Goal: Task Accomplishment & Management: Manage account settings

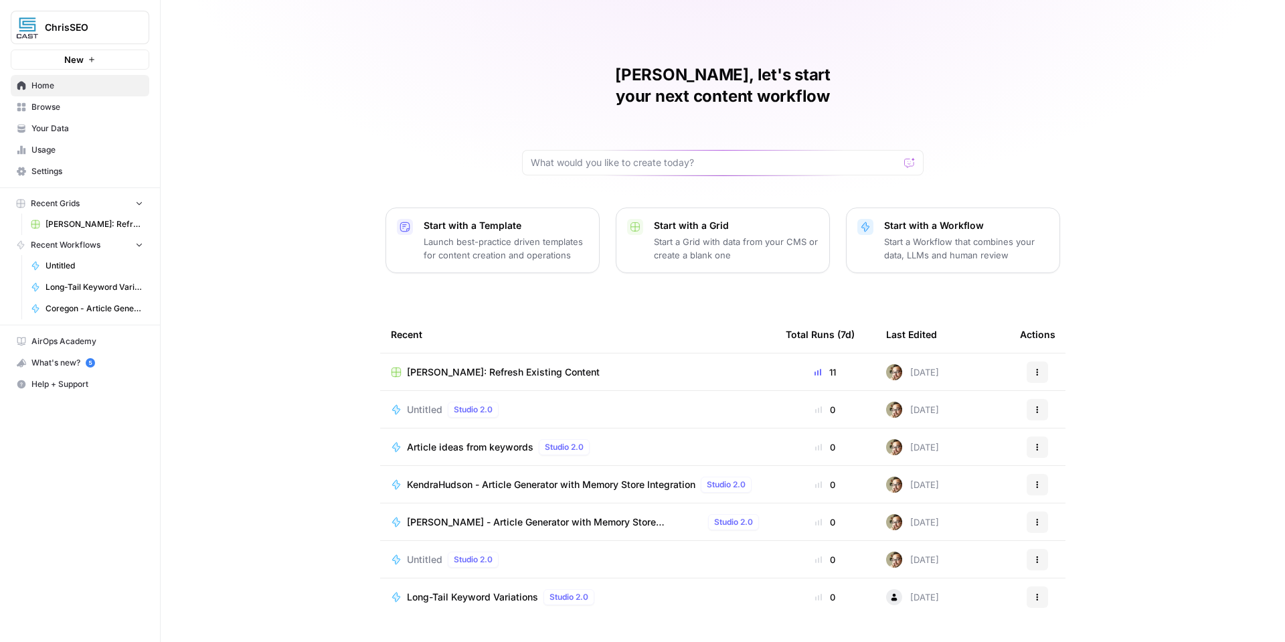
click at [94, 27] on span "ChrisSEO" at bounding box center [85, 27] width 81 height 13
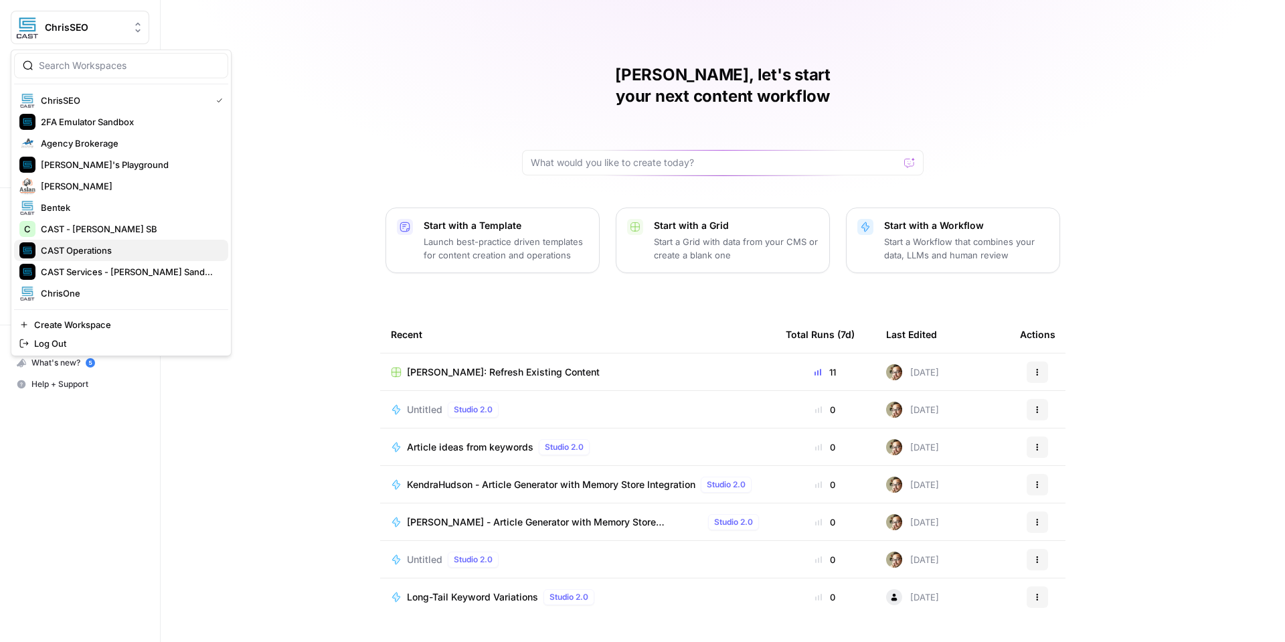
click at [128, 250] on span "CAST Operations" at bounding box center [129, 250] width 177 height 13
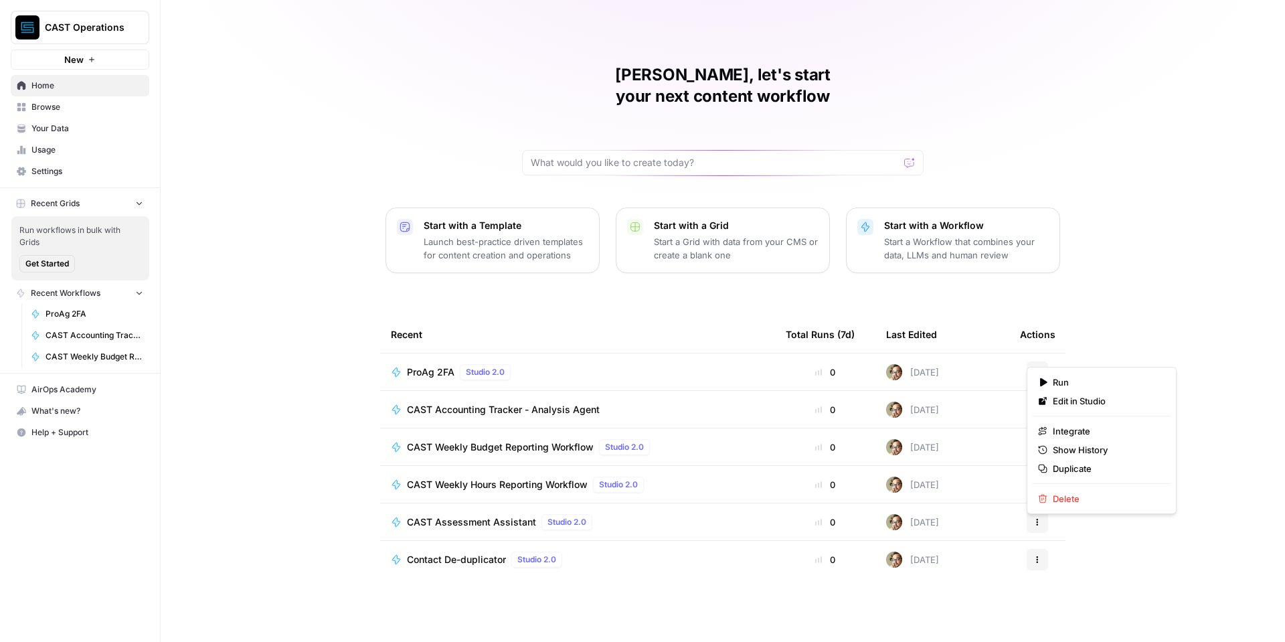
click at [1037, 368] on icon "button" at bounding box center [1037, 372] width 8 height 8
click at [1063, 499] on span "Delete" at bounding box center [1106, 498] width 107 height 13
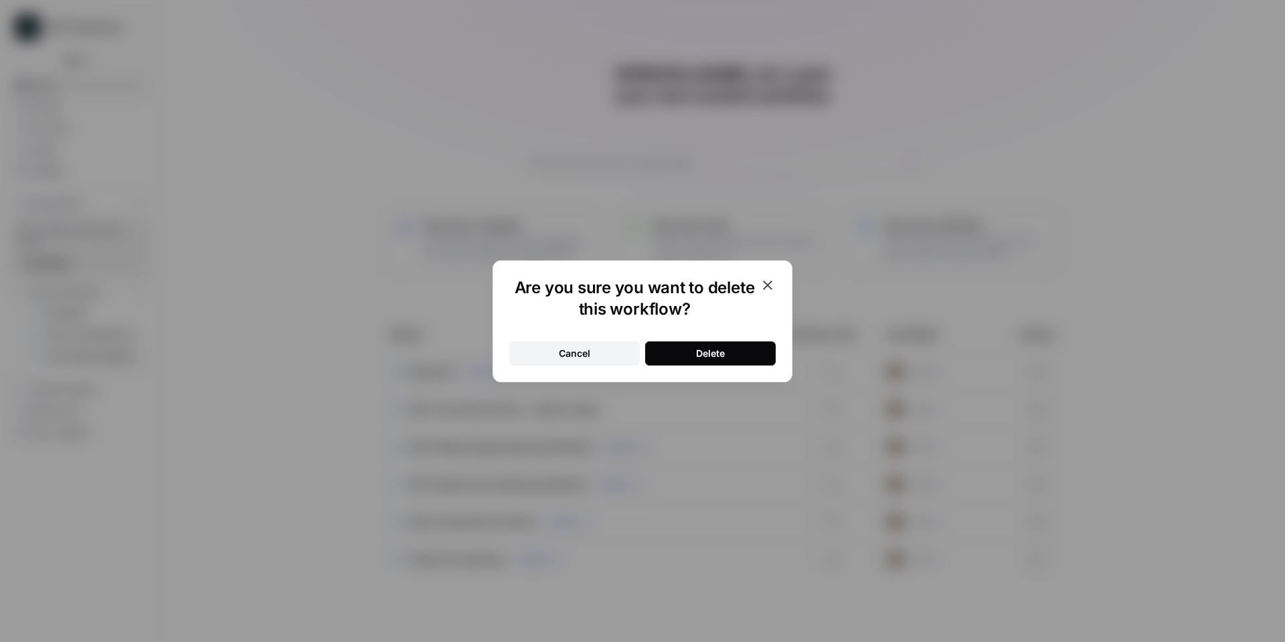
click at [751, 348] on button "Delete" at bounding box center [710, 353] width 131 height 24
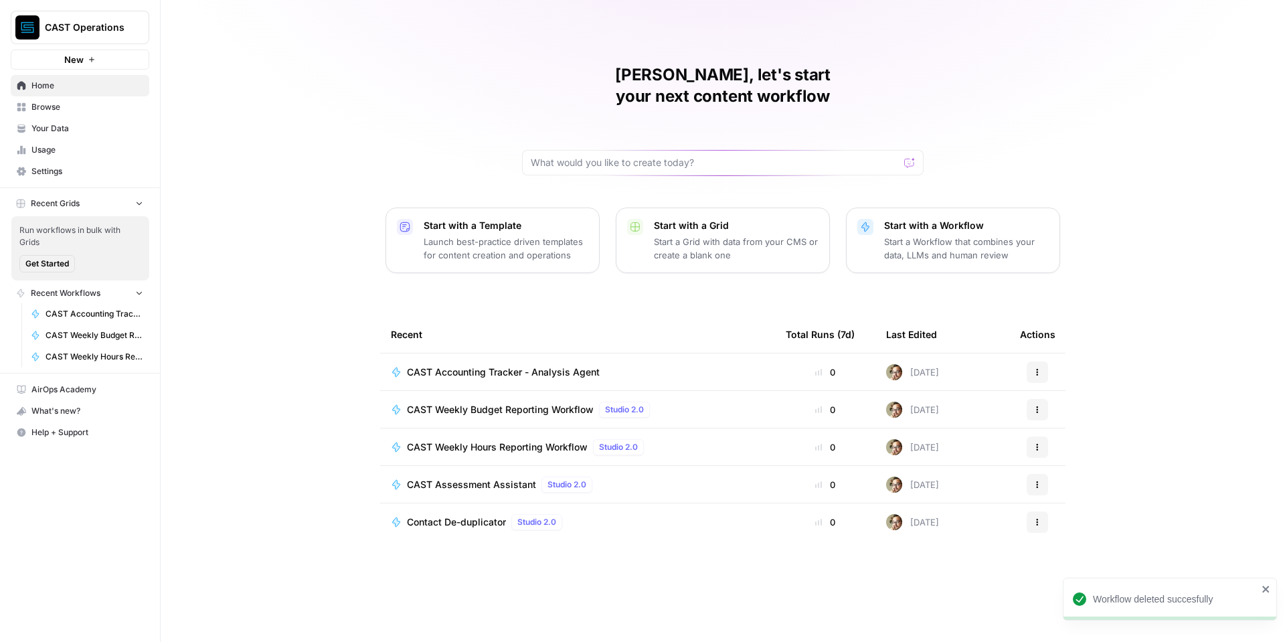
click at [598, 365] on span "CAST Accounting Tracker - Analysis Agent" at bounding box center [503, 371] width 193 height 13
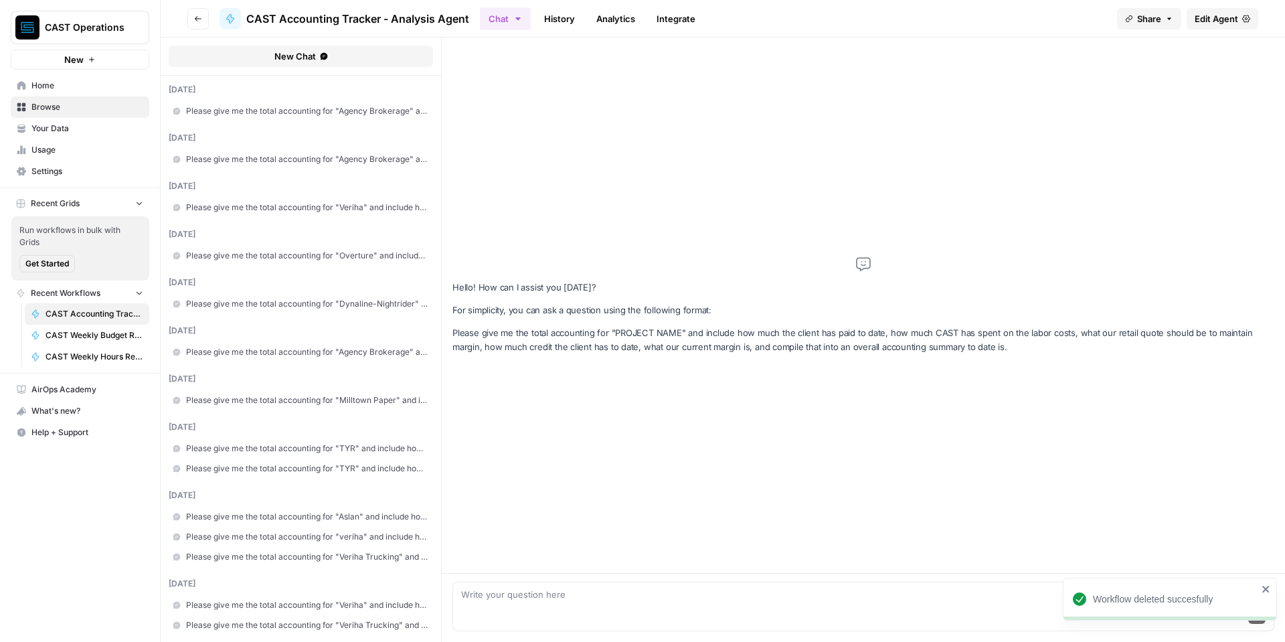
click at [70, 131] on span "Your Data" at bounding box center [87, 128] width 112 height 12
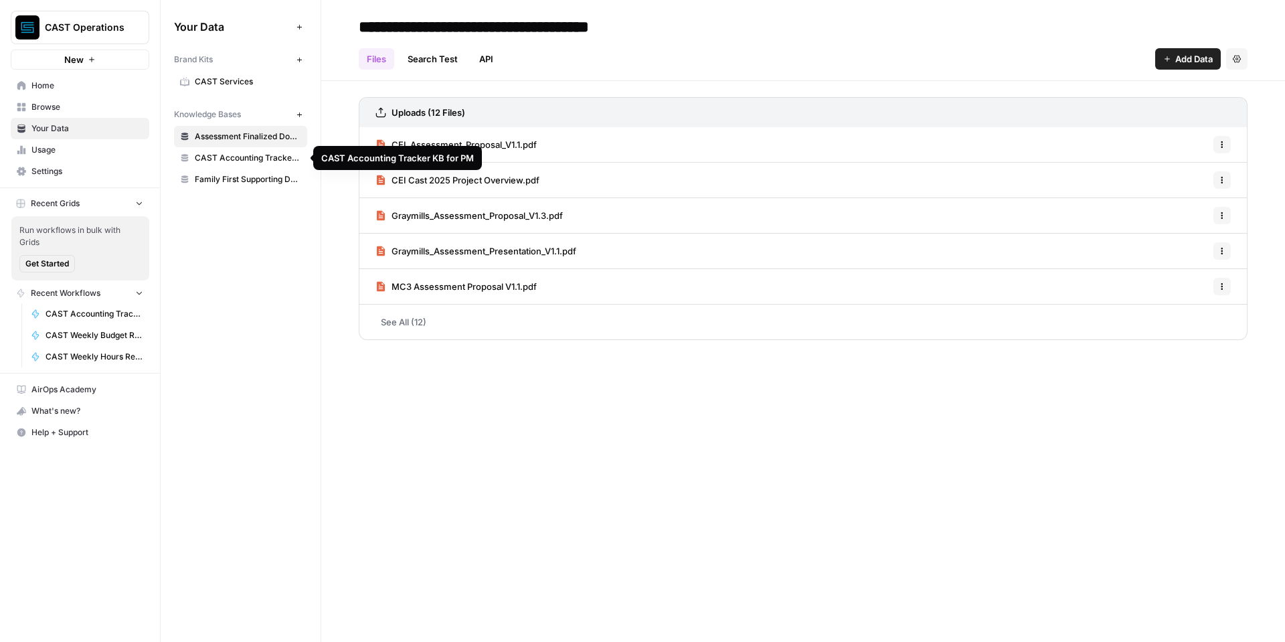
click at [260, 159] on span "CAST Accounting Tracker KB for PM" at bounding box center [248, 158] width 106 height 12
